Goal: Find contact information: Find contact information

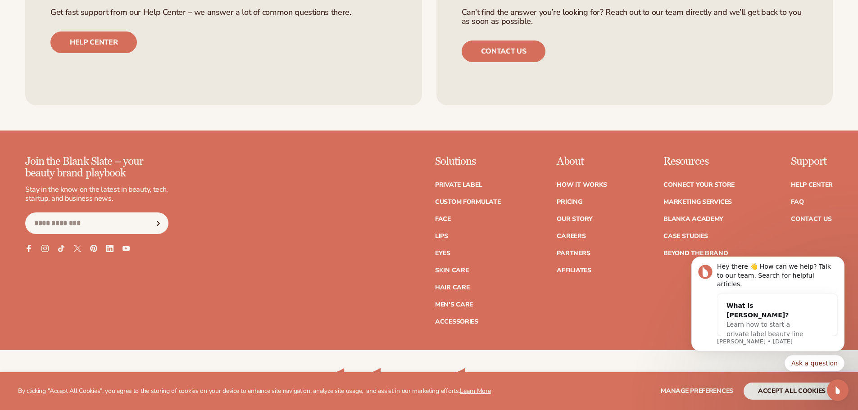
scroll to position [4006, 0]
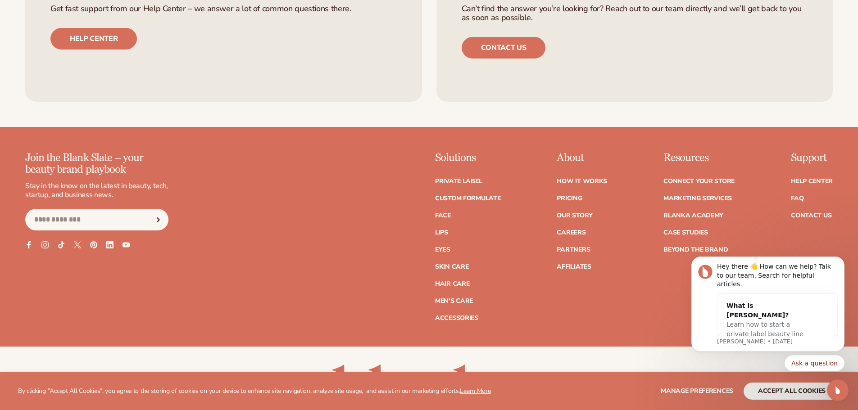
click at [797, 212] on link "Contact Us" at bounding box center [810, 215] width 41 height 6
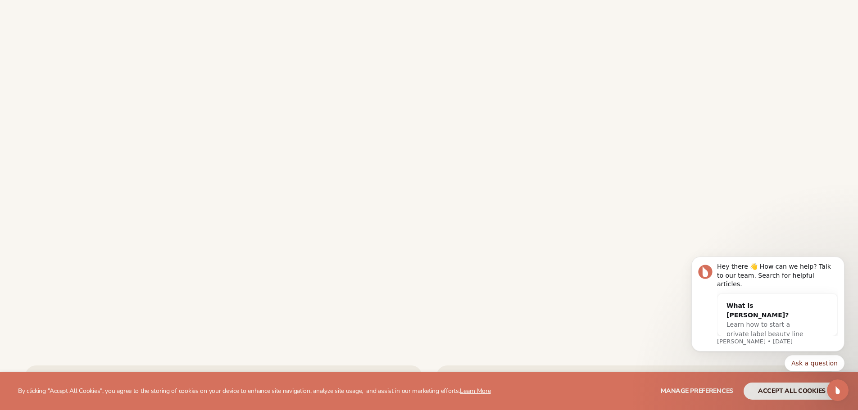
scroll to position [270, 0]
